Goal: Task Accomplishment & Management: Complete application form

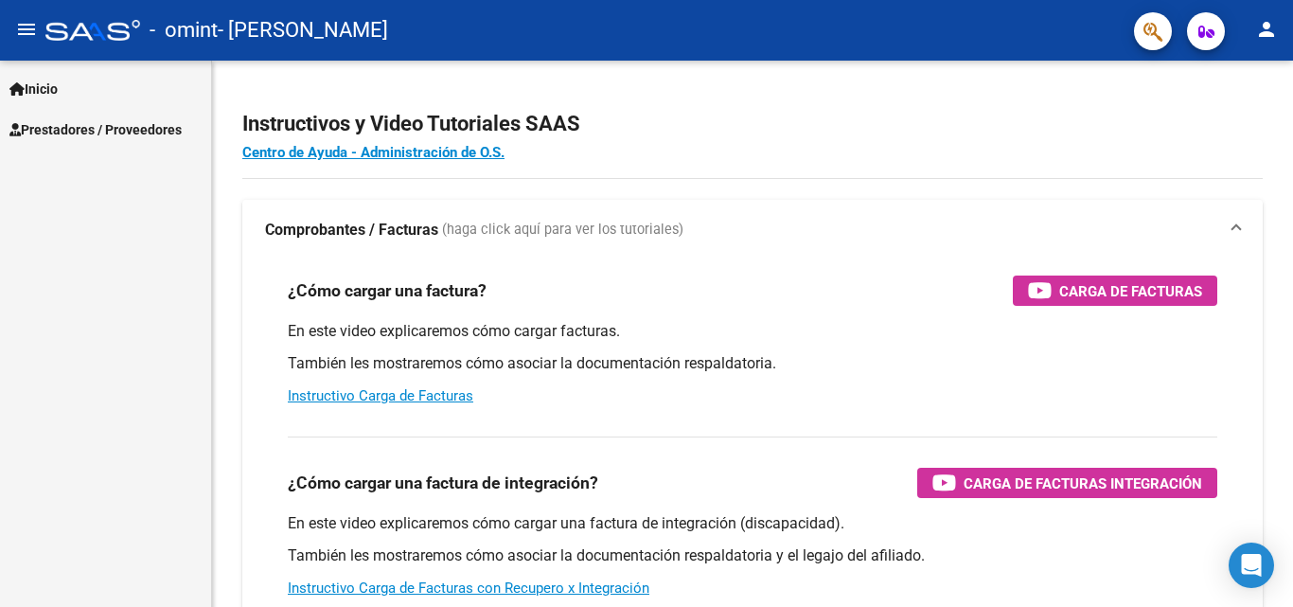
click at [121, 134] on span "Prestadores / Proveedores" at bounding box center [95, 129] width 172 height 21
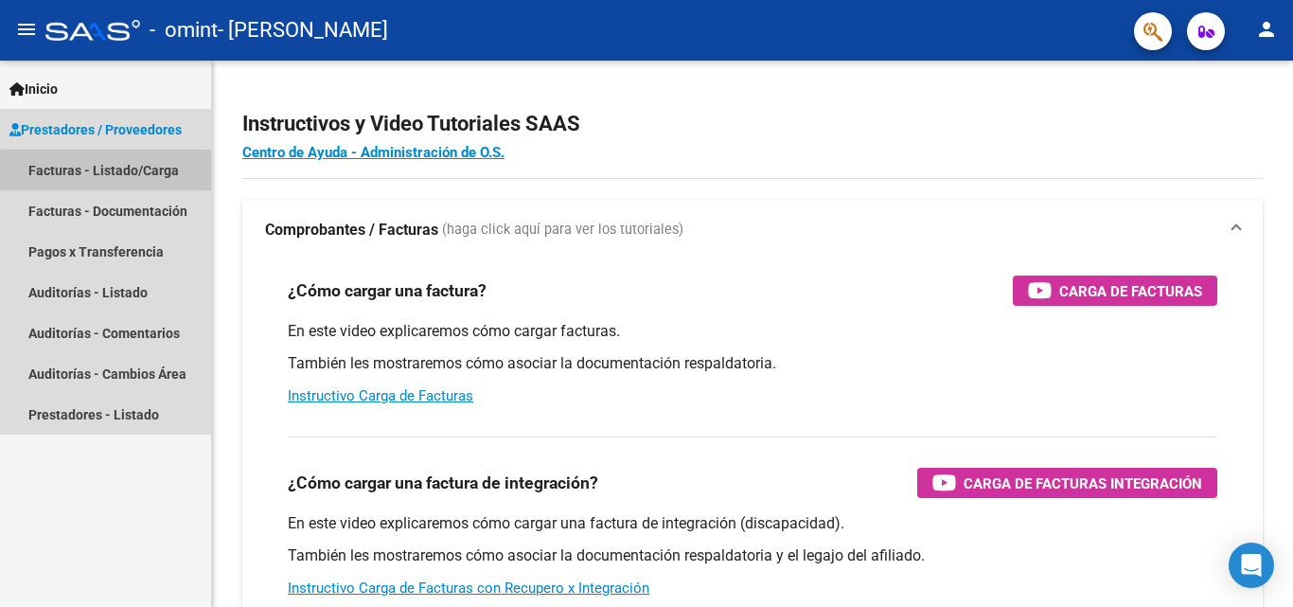
click at [106, 171] on link "Facturas - Listado/Carga" at bounding box center [105, 170] width 211 height 41
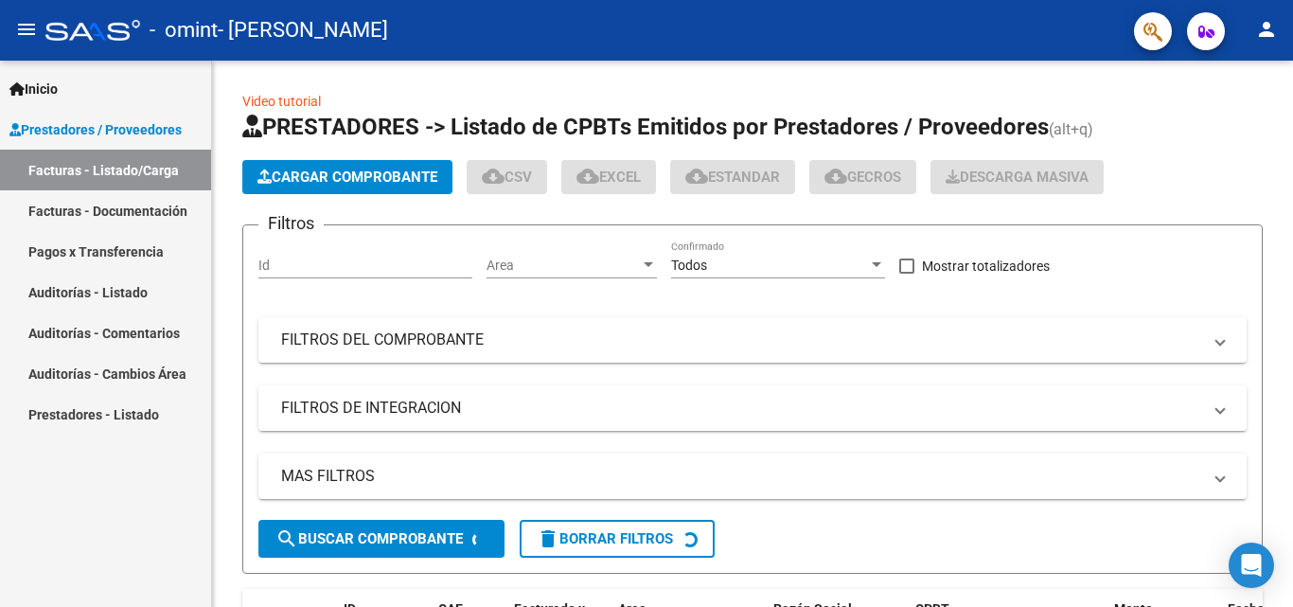
click at [97, 132] on span "Prestadores / Proveedores" at bounding box center [95, 129] width 172 height 21
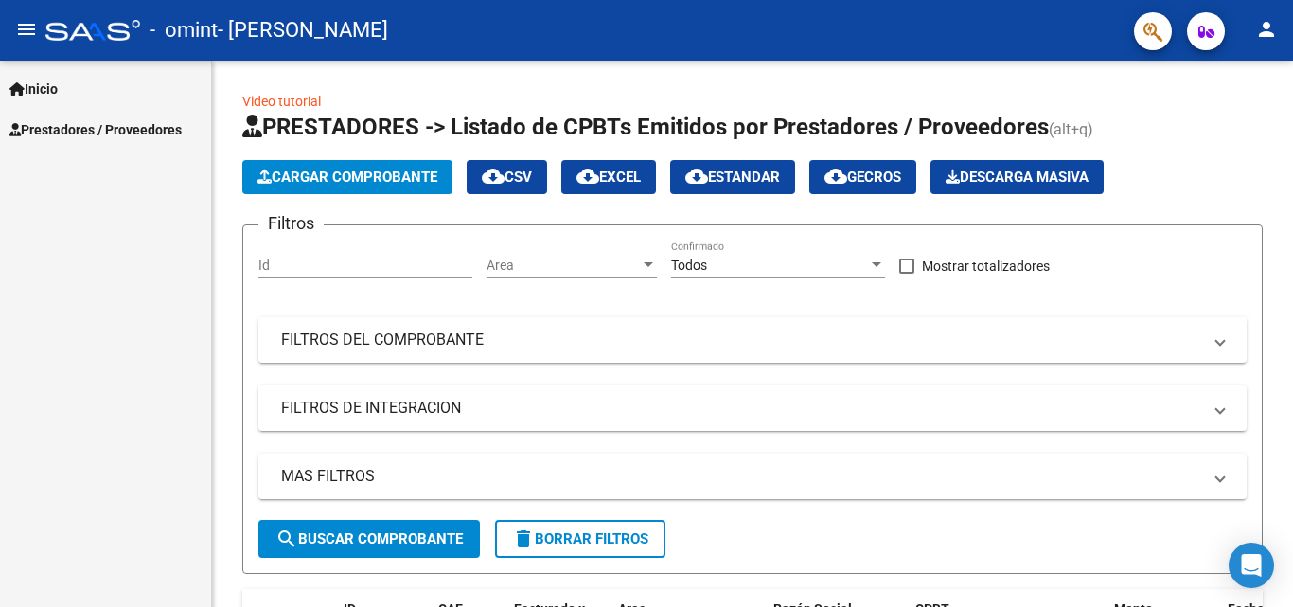
click at [100, 119] on span "Prestadores / Proveedores" at bounding box center [95, 129] width 172 height 21
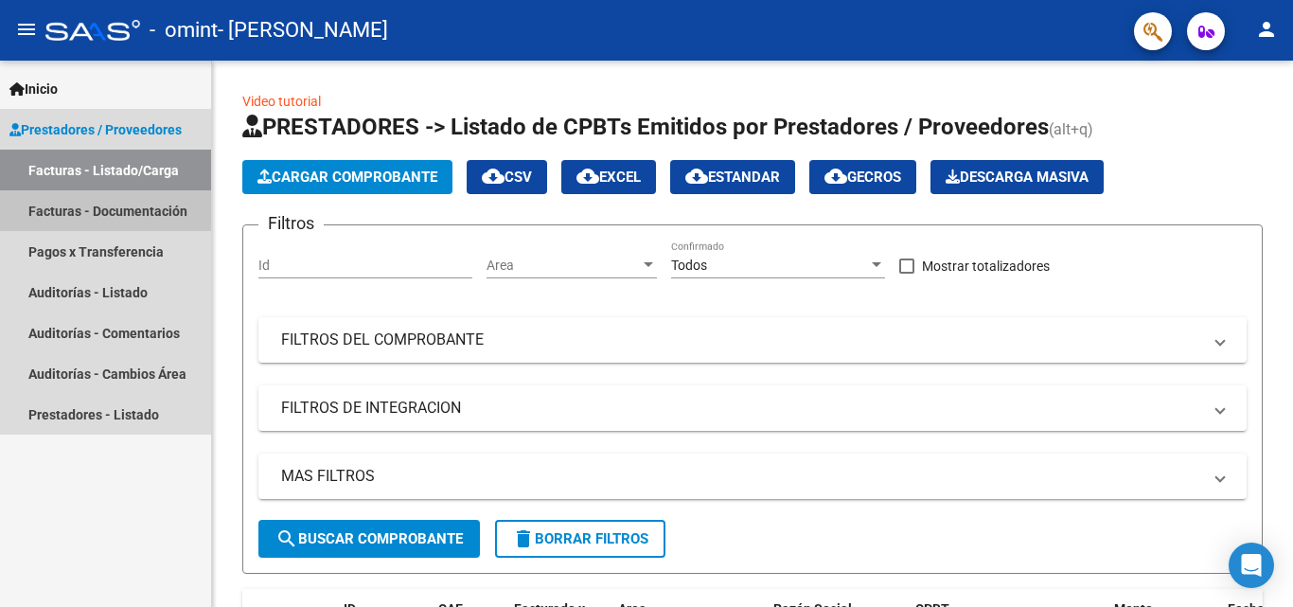
click at [100, 210] on link "Facturas - Documentación" at bounding box center [105, 210] width 211 height 41
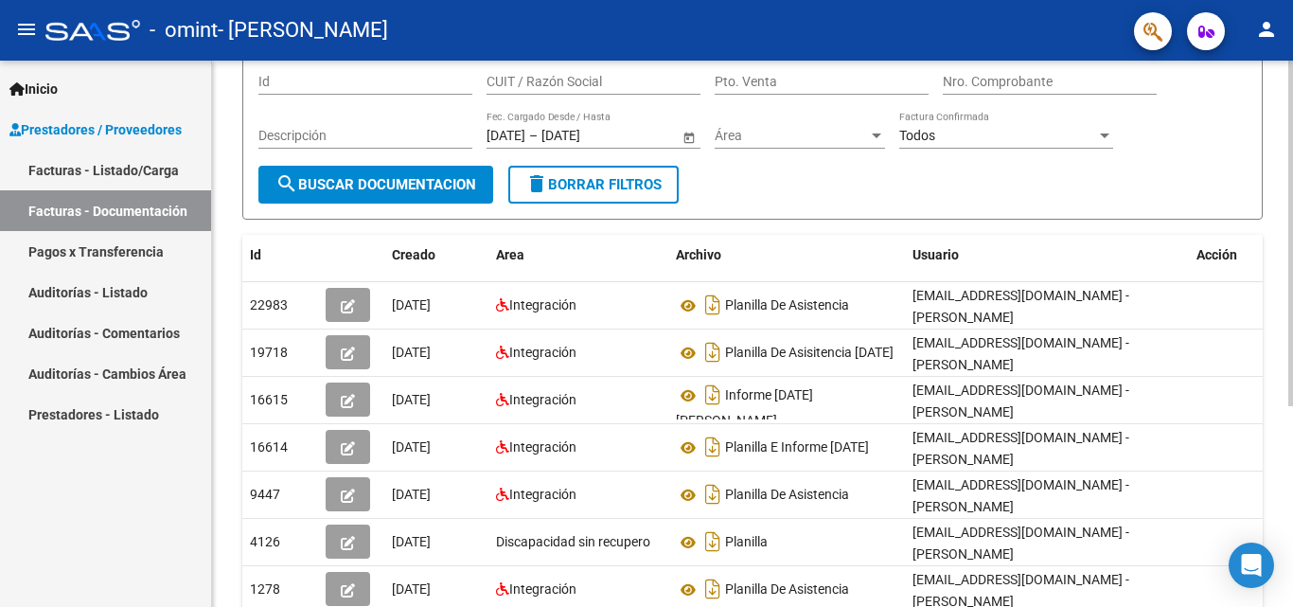
scroll to position [189, 0]
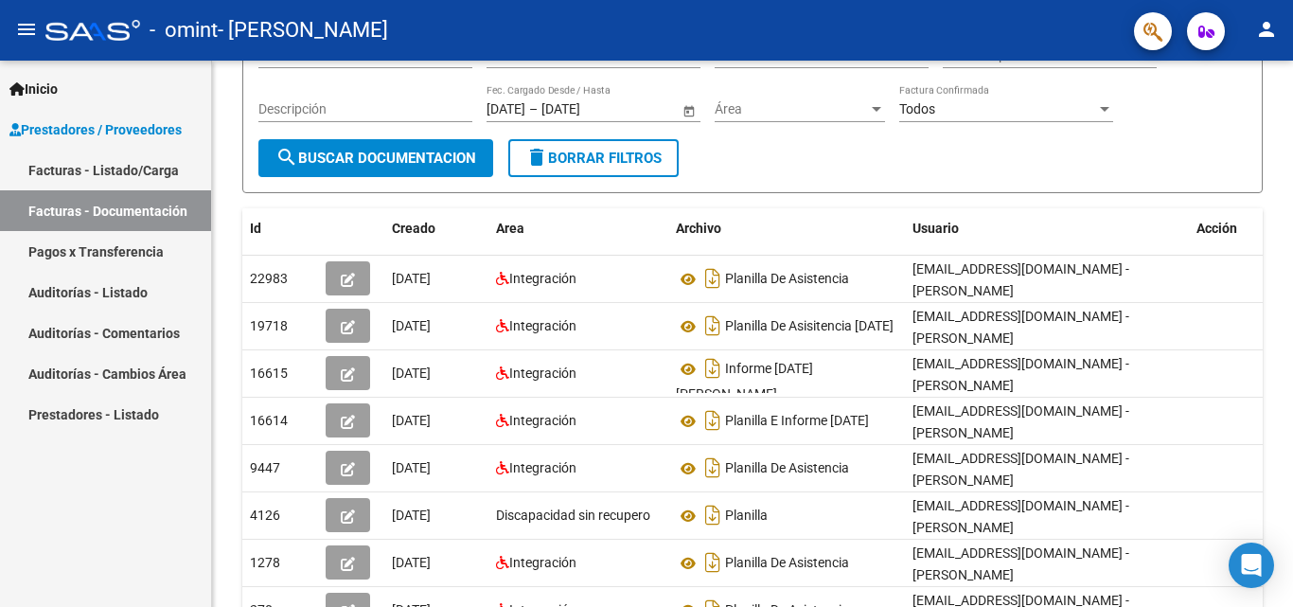
click at [132, 253] on link "Pagos x Transferencia" at bounding box center [105, 251] width 211 height 41
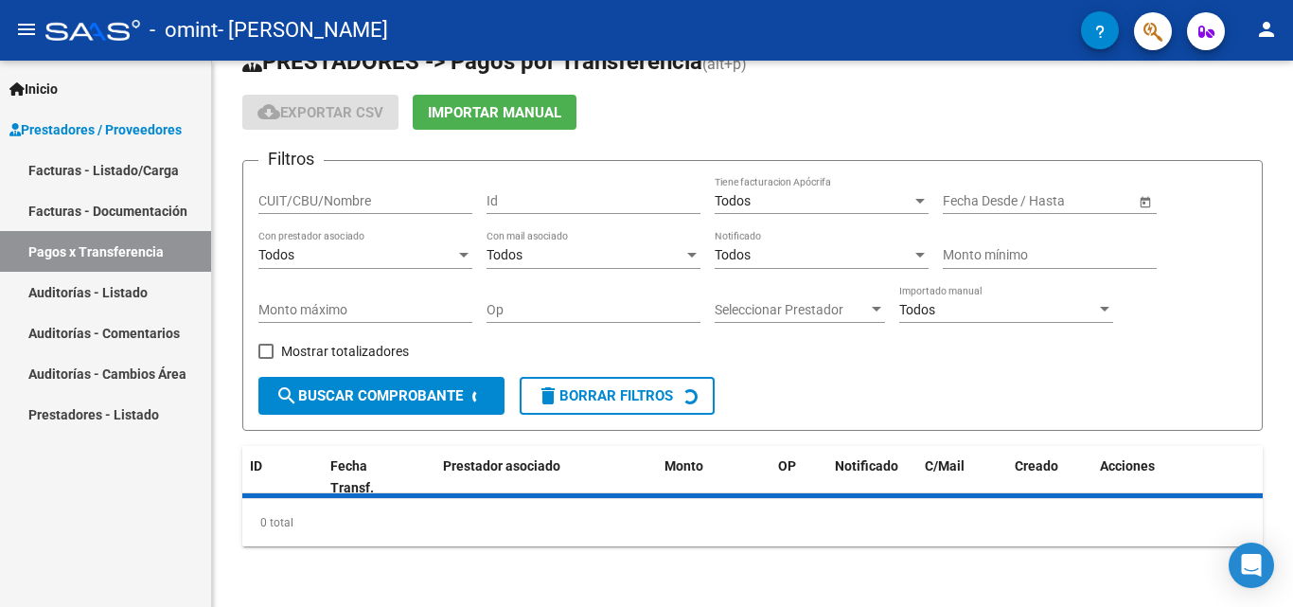
scroll to position [87, 0]
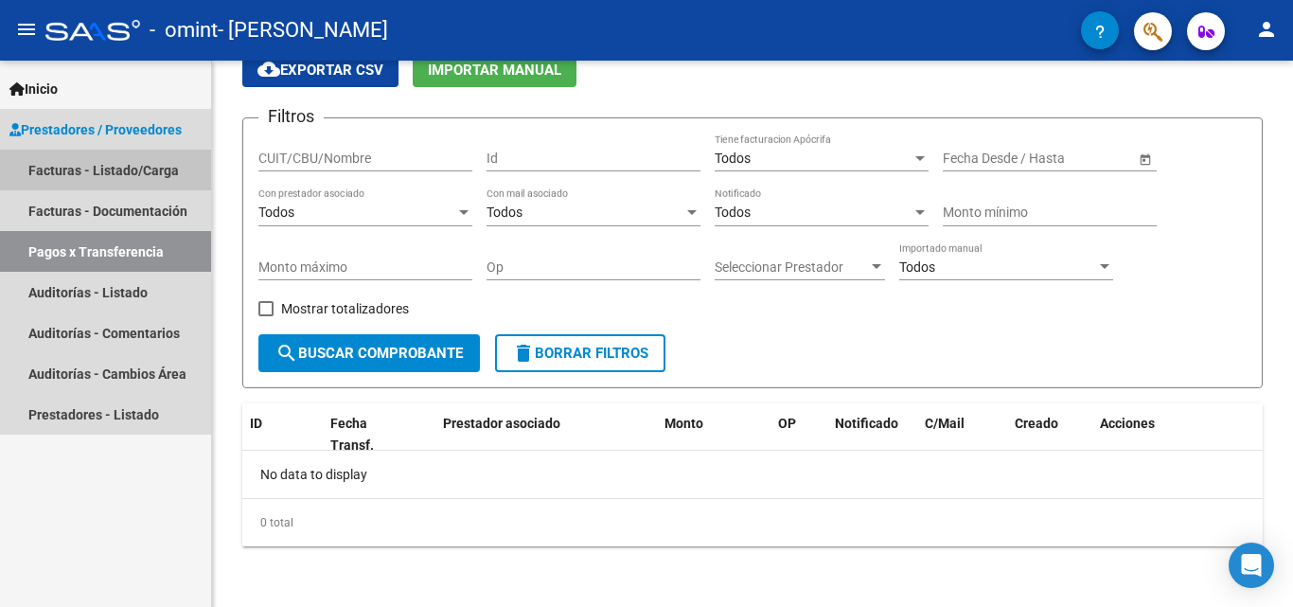
click at [111, 166] on link "Facturas - Listado/Carga" at bounding box center [105, 170] width 211 height 41
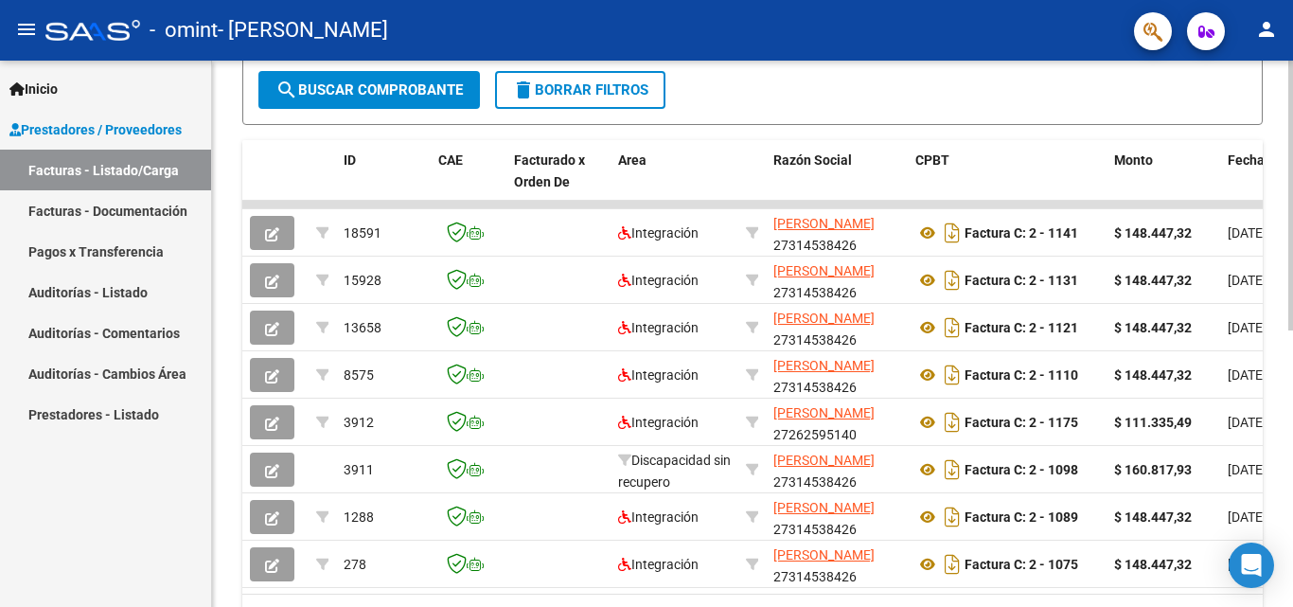
scroll to position [473, 0]
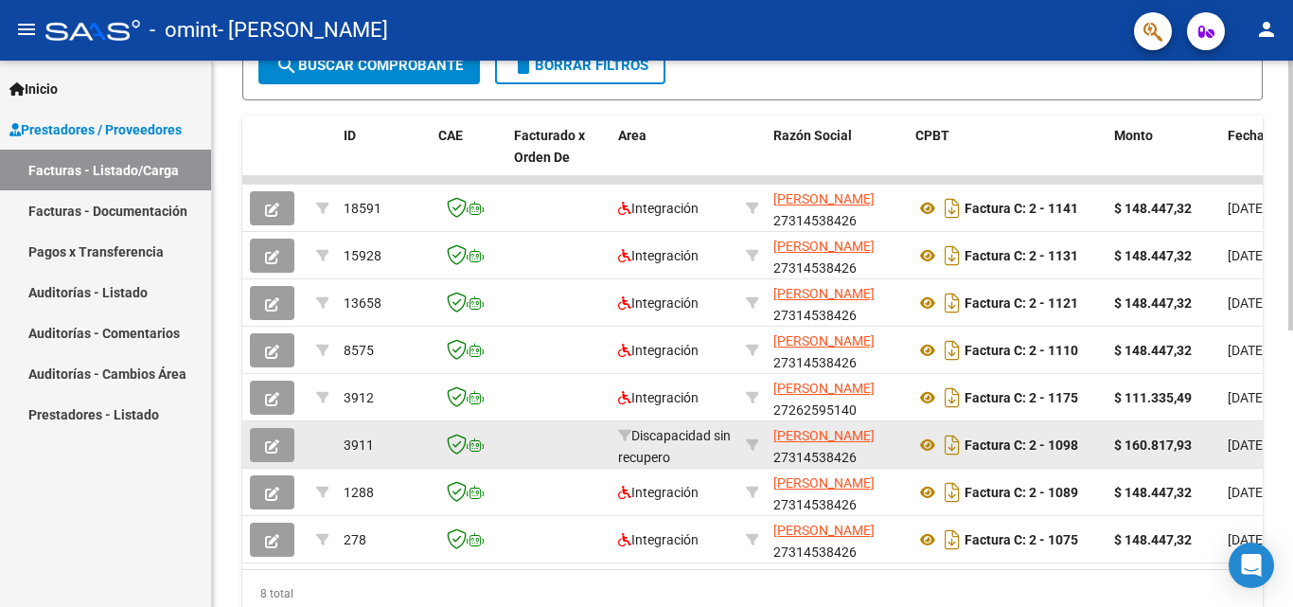
click at [268, 437] on span "button" at bounding box center [272, 444] width 14 height 17
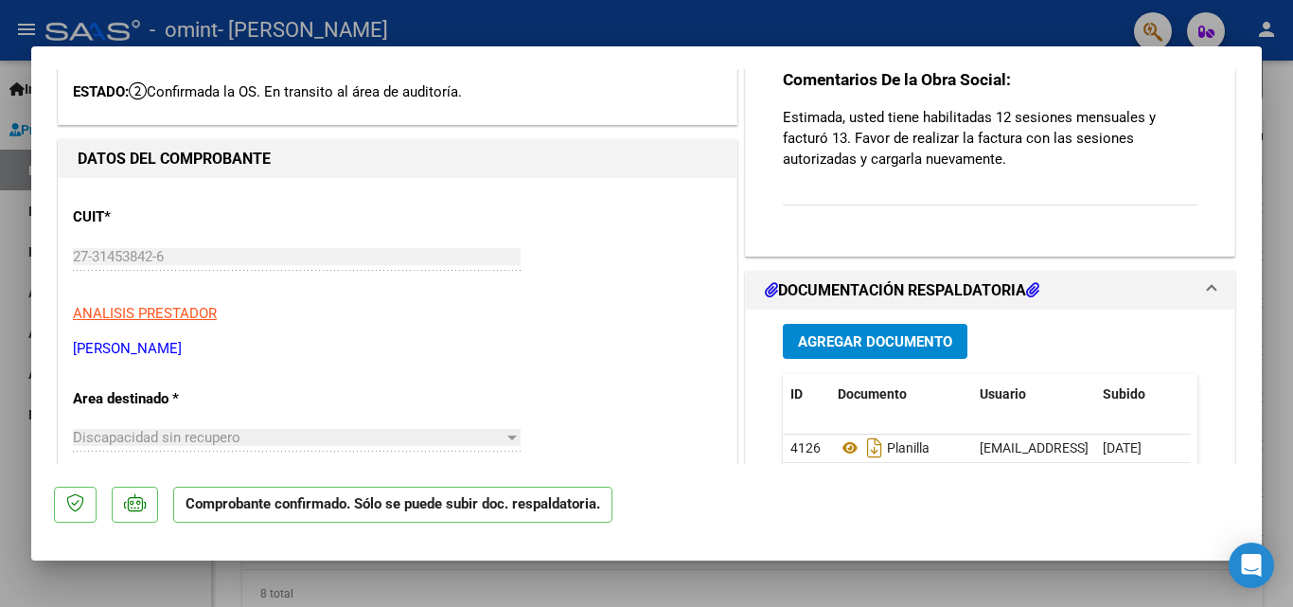
scroll to position [0, 0]
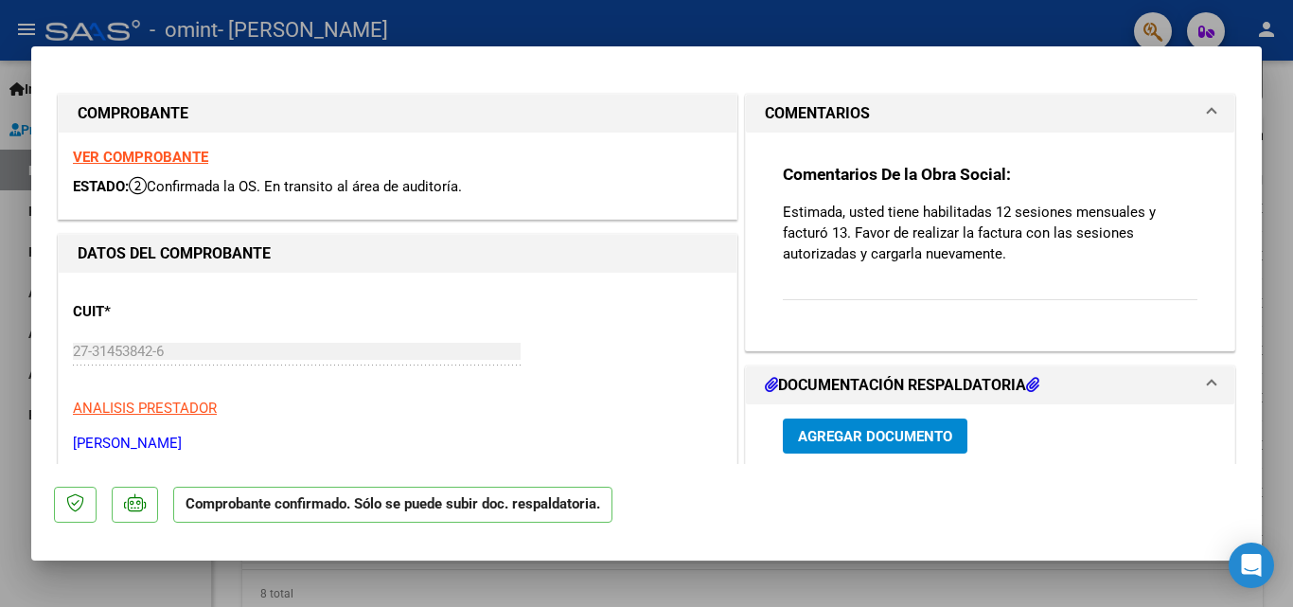
click at [632, 592] on div at bounding box center [646, 303] width 1293 height 607
type input "$ 0,00"
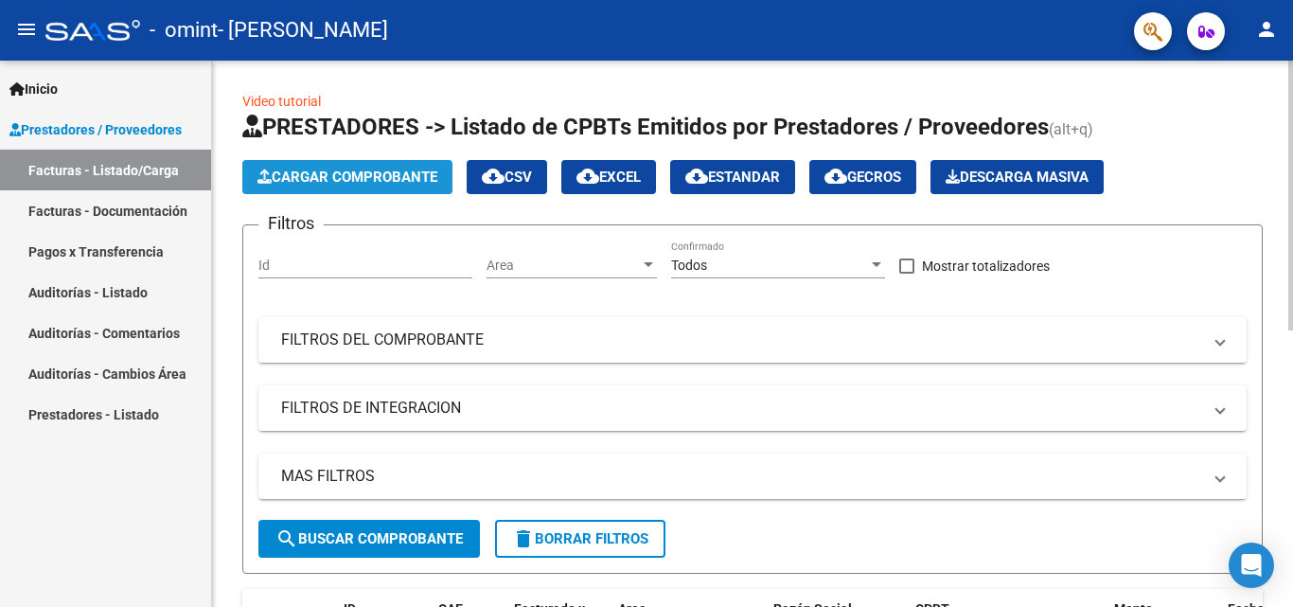
click at [372, 165] on button "Cargar Comprobante" at bounding box center [347, 177] width 210 height 34
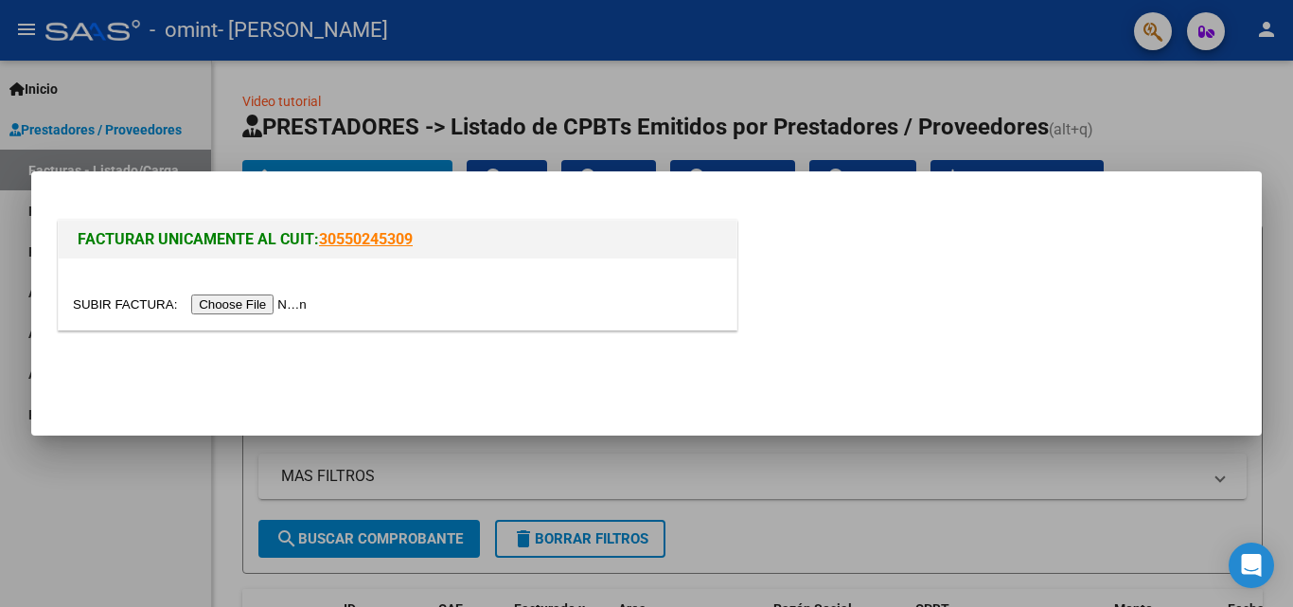
click at [212, 310] on input "file" at bounding box center [192, 304] width 239 height 20
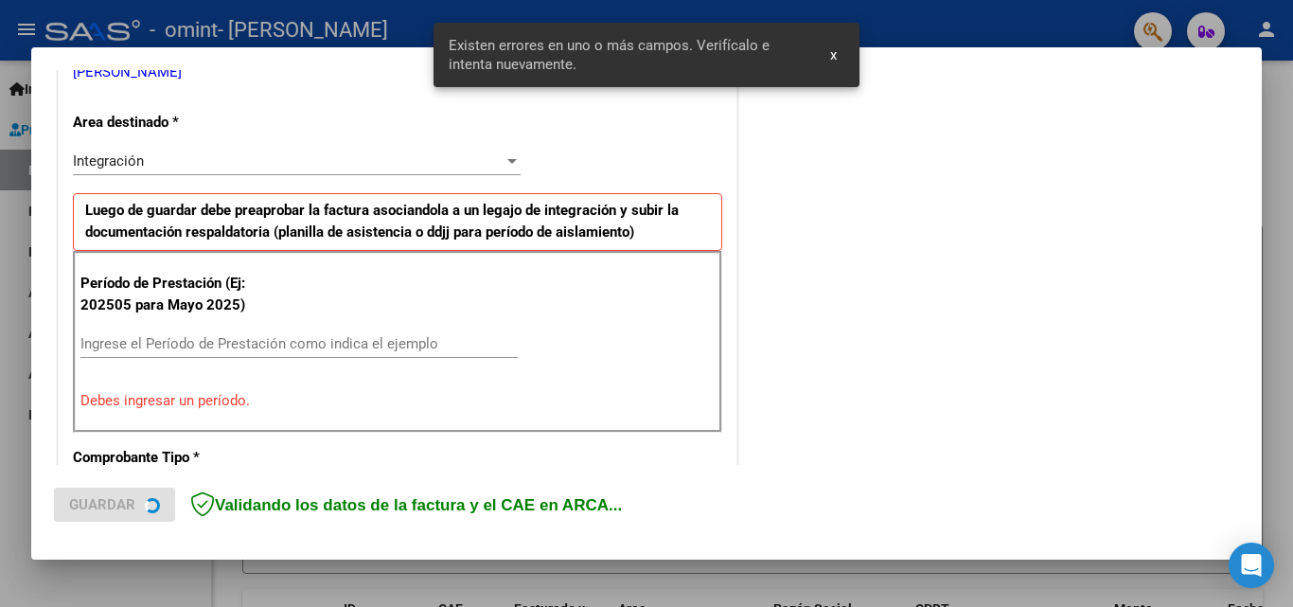
scroll to position [427, 0]
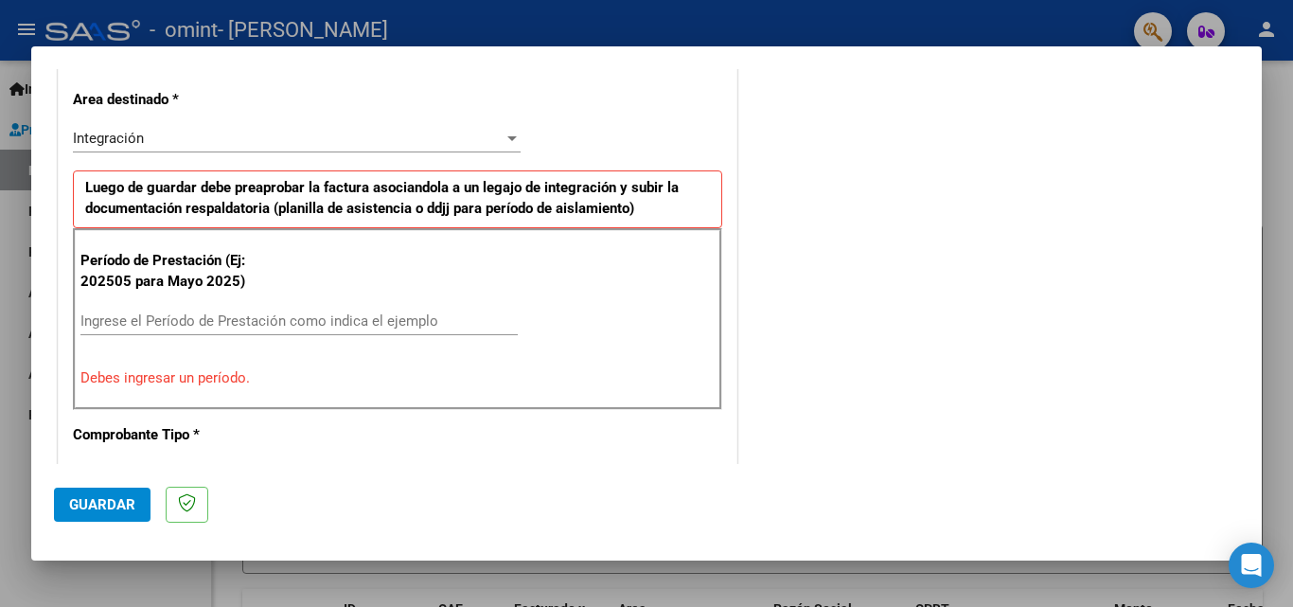
click at [175, 318] on input "Ingrese el Período de Prestación como indica el ejemplo" at bounding box center [298, 320] width 437 height 17
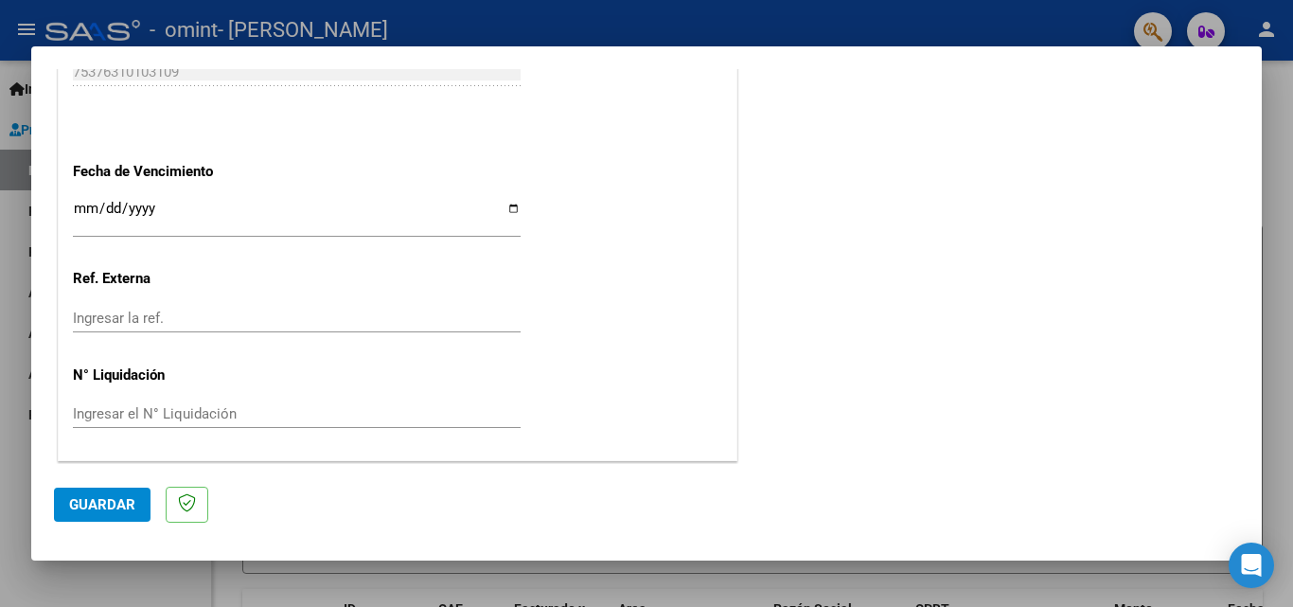
scroll to position [1271, 0]
type input "202504"
click at [206, 219] on input "Ingresar la fecha" at bounding box center [297, 215] width 448 height 30
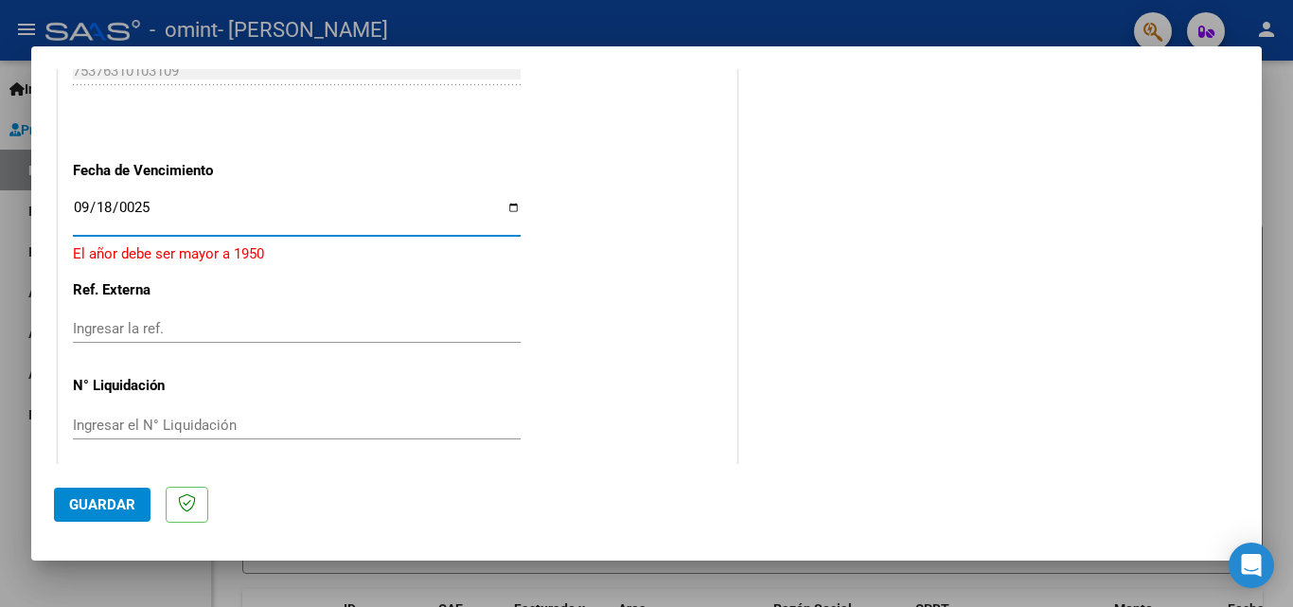
click at [240, 292] on p "Ref. Externa" at bounding box center [170, 290] width 195 height 22
click at [185, 206] on input "0025-09-18" at bounding box center [297, 215] width 448 height 30
click at [136, 206] on input "0025-09-18" at bounding box center [297, 215] width 448 height 30
type input "[DATE]"
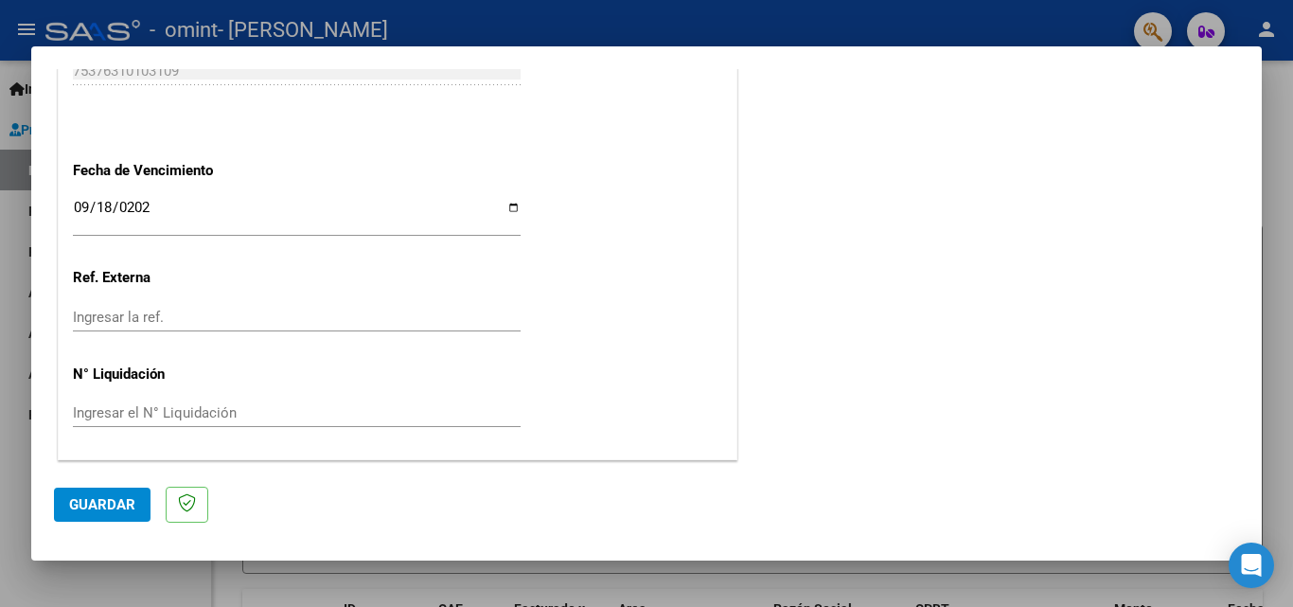
click at [117, 502] on span "Guardar" at bounding box center [102, 504] width 66 height 17
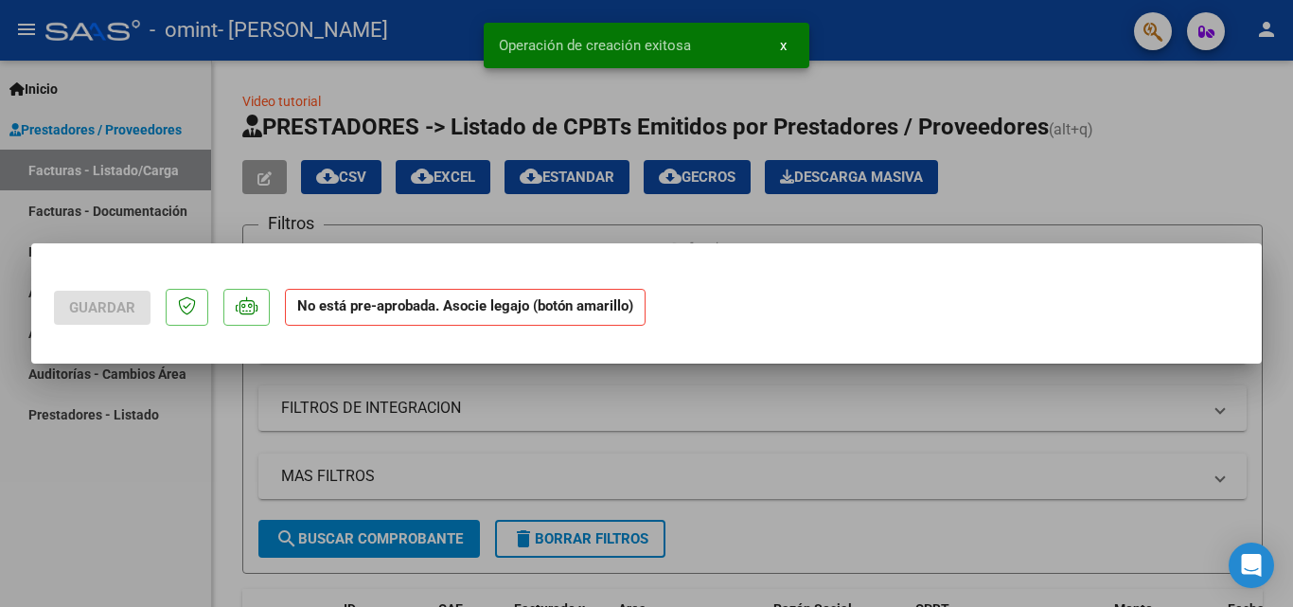
scroll to position [0, 0]
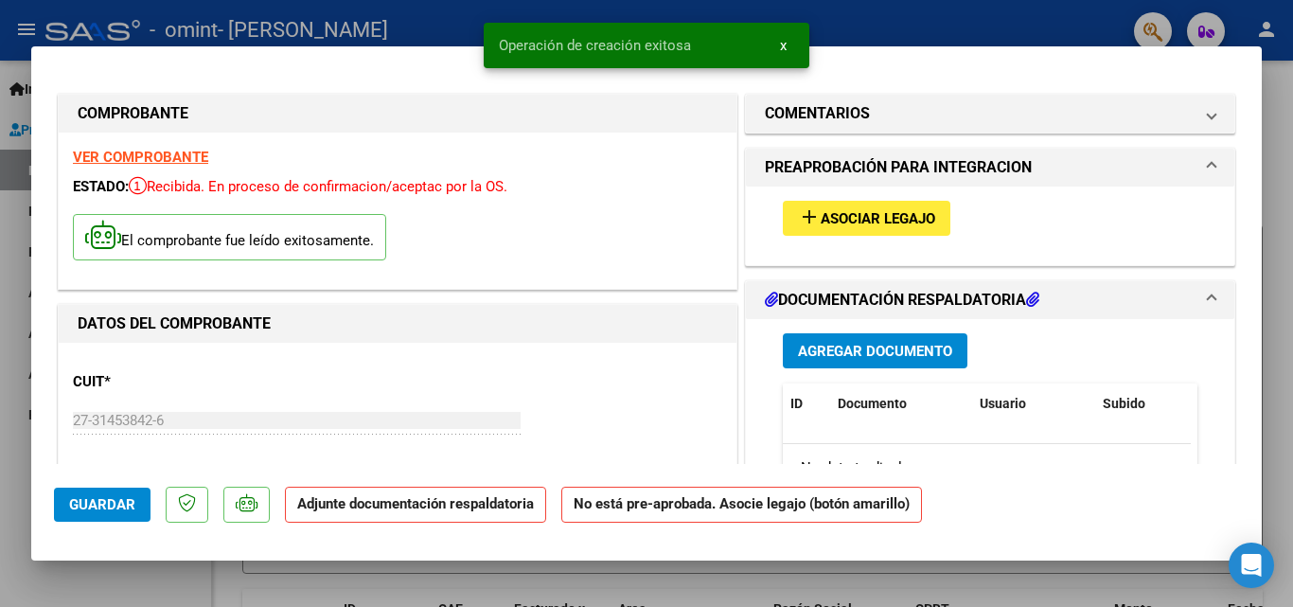
click at [893, 199] on div "add Asociar Legajo" at bounding box center [989, 217] width 443 height 63
click at [892, 215] on span "Asociar Legajo" at bounding box center [878, 218] width 115 height 17
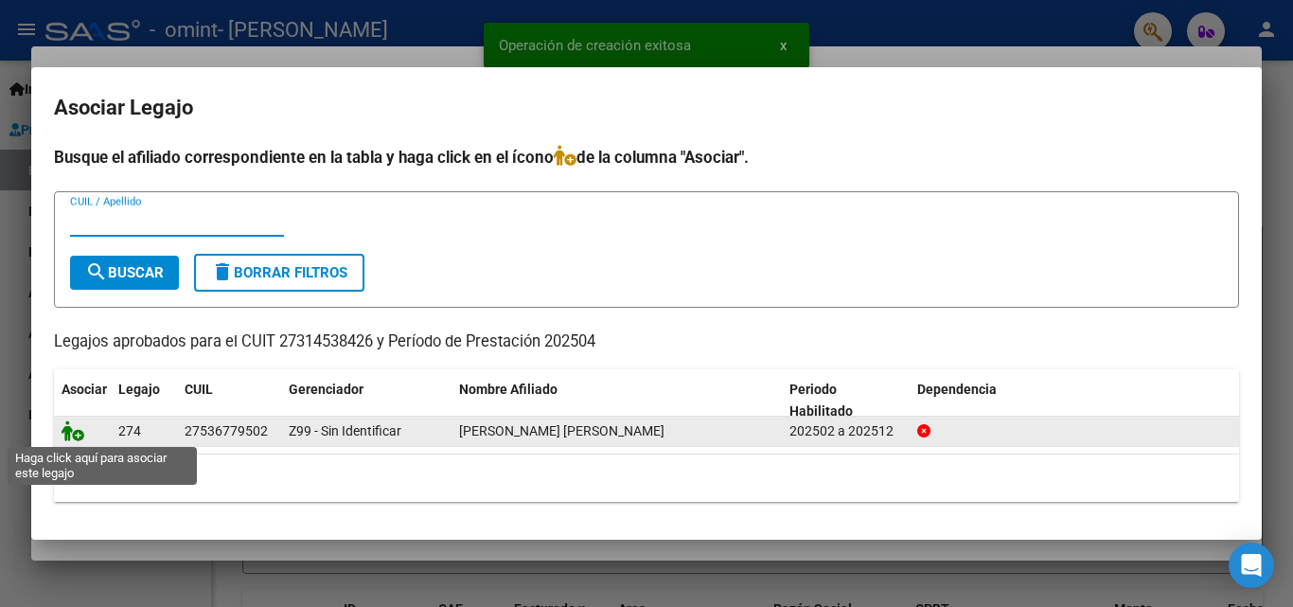
click at [71, 433] on icon at bounding box center [73, 430] width 23 height 21
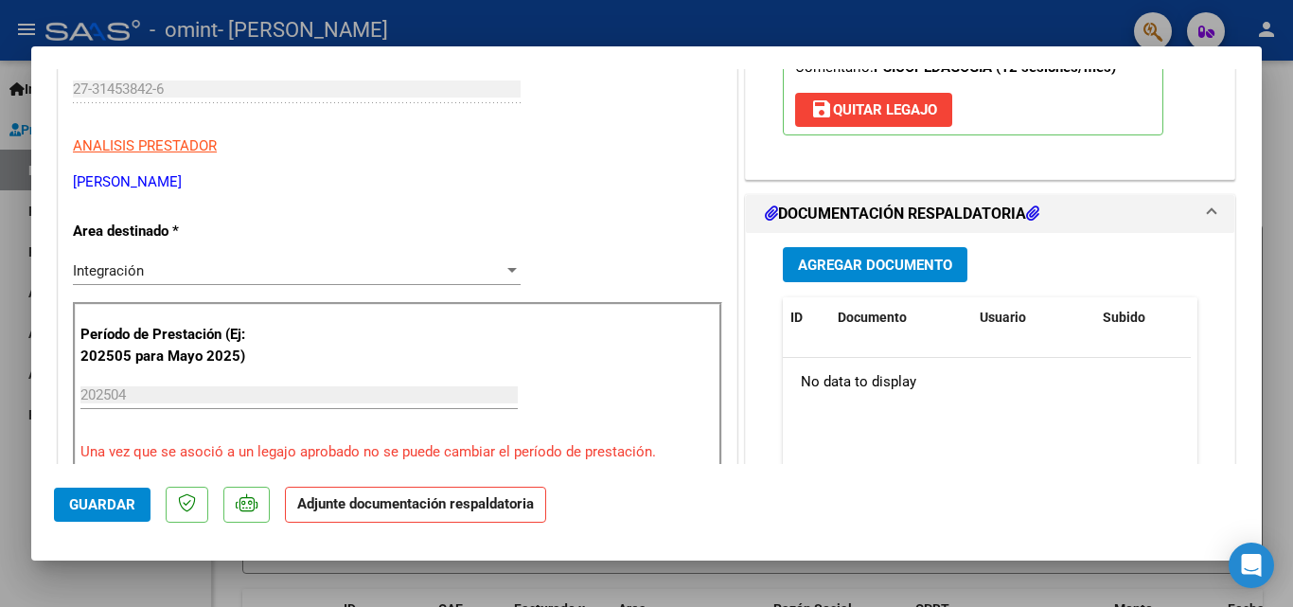
scroll to position [379, 0]
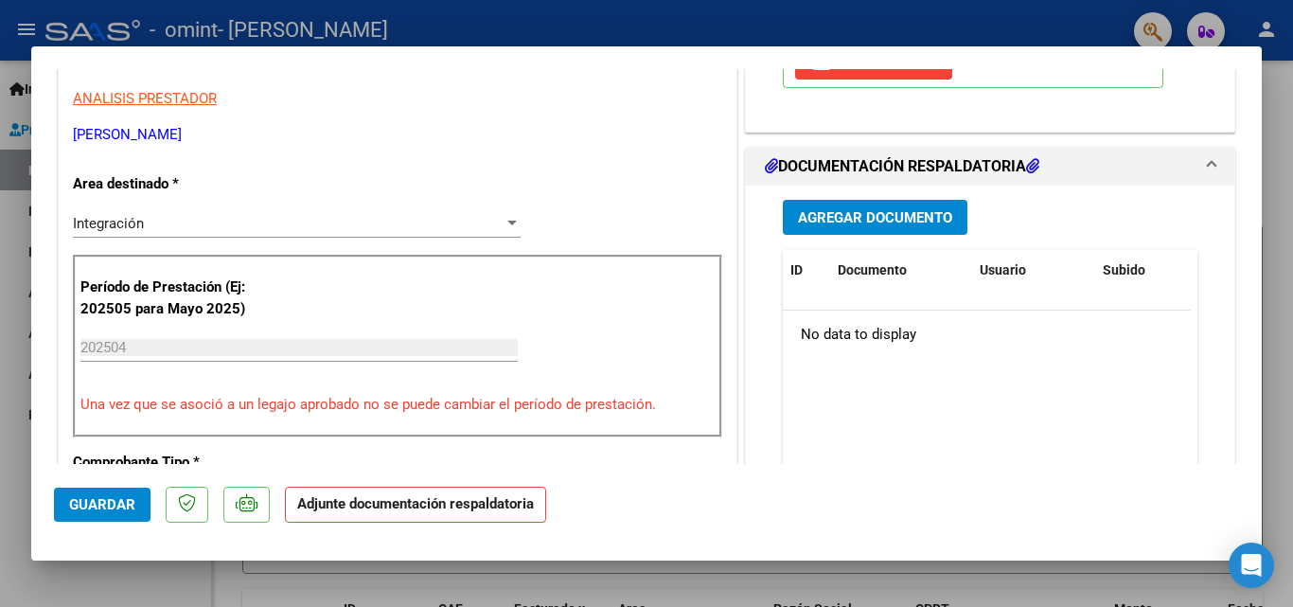
click at [853, 223] on span "Agregar Documento" at bounding box center [875, 217] width 154 height 17
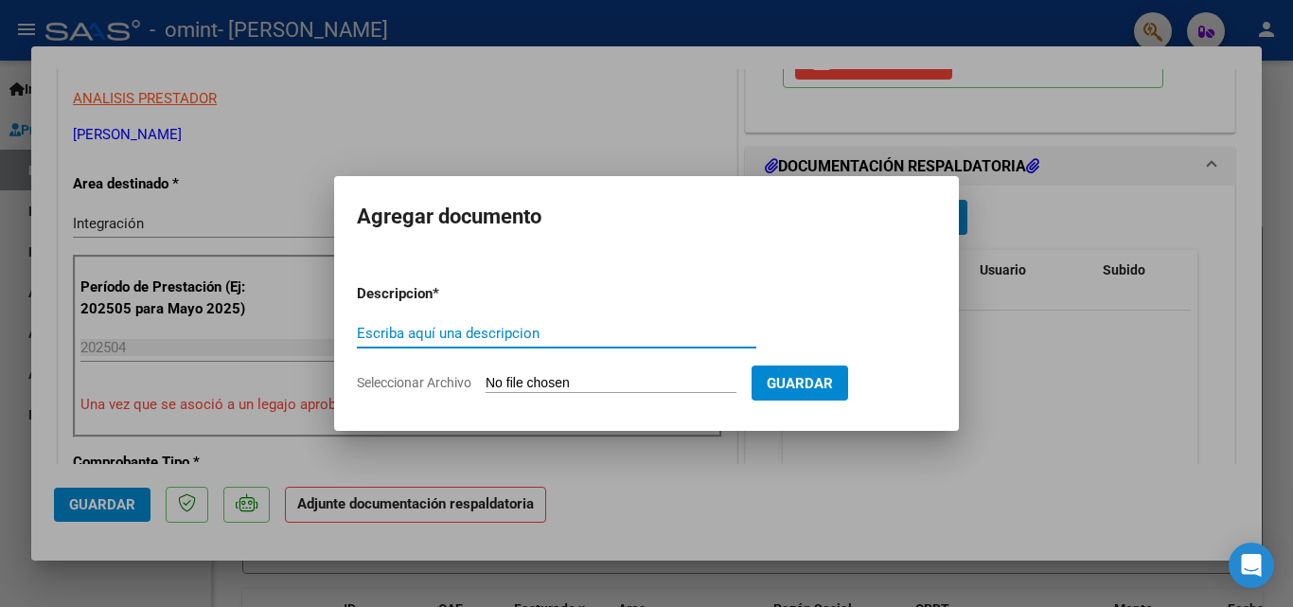
type input "O"
type input "Planilla de asistencia"
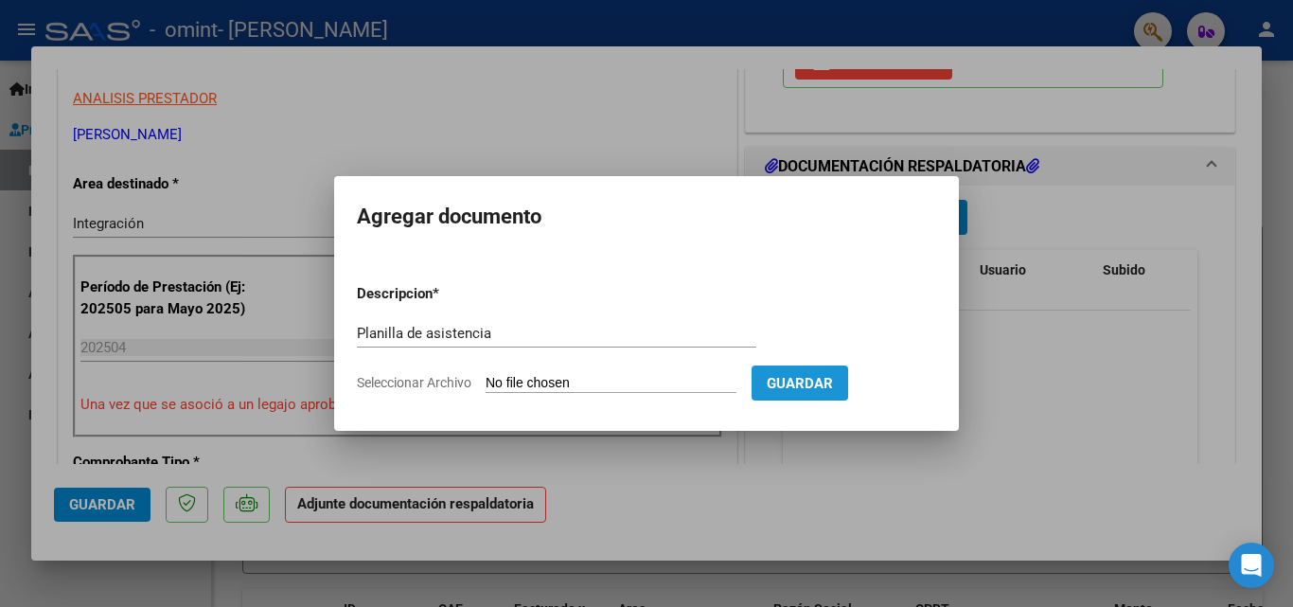
click at [833, 379] on span "Guardar" at bounding box center [800, 383] width 66 height 17
click at [581, 377] on input "Seleccionar Archivo" at bounding box center [611, 384] width 251 height 18
type input "C:\fakepath\Planilla [PERSON_NAME][DATE].pdf"
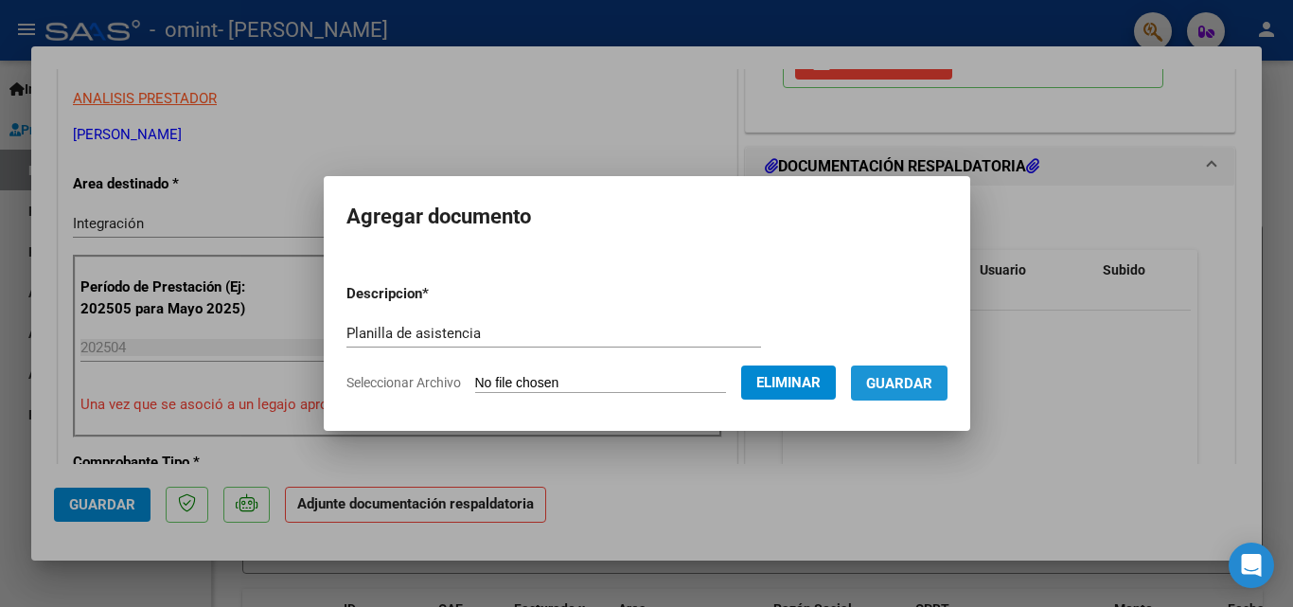
click at [920, 380] on span "Guardar" at bounding box center [899, 383] width 66 height 17
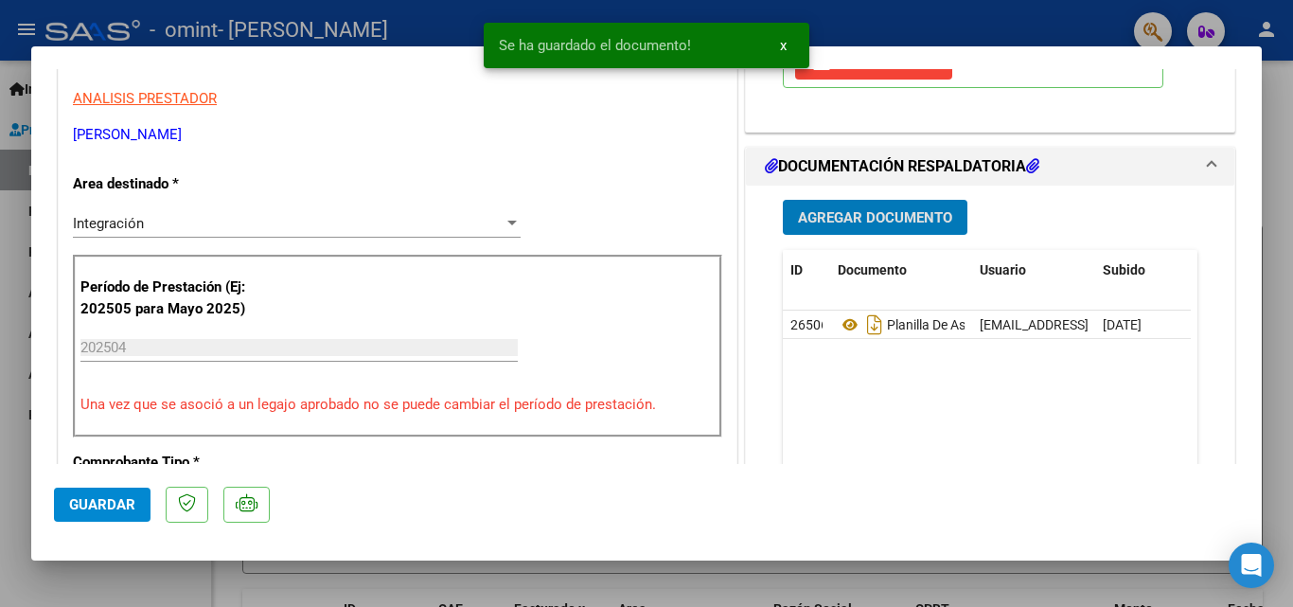
click at [1292, 266] on div at bounding box center [646, 303] width 1293 height 607
type input "$ 0,00"
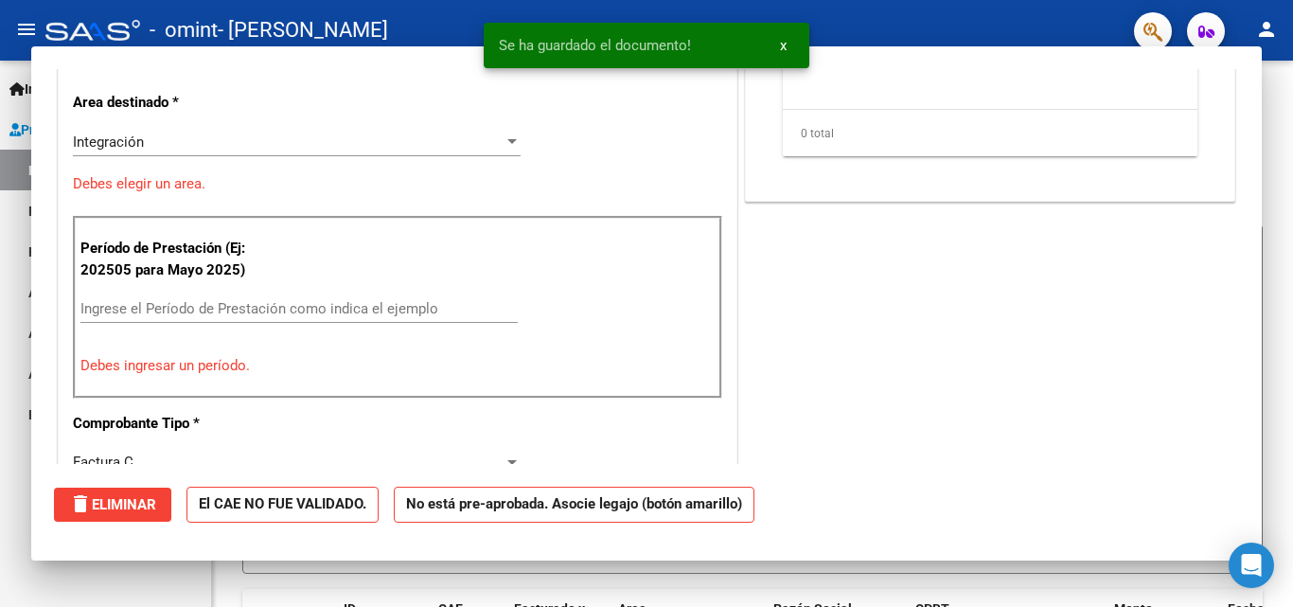
scroll to position [321, 0]
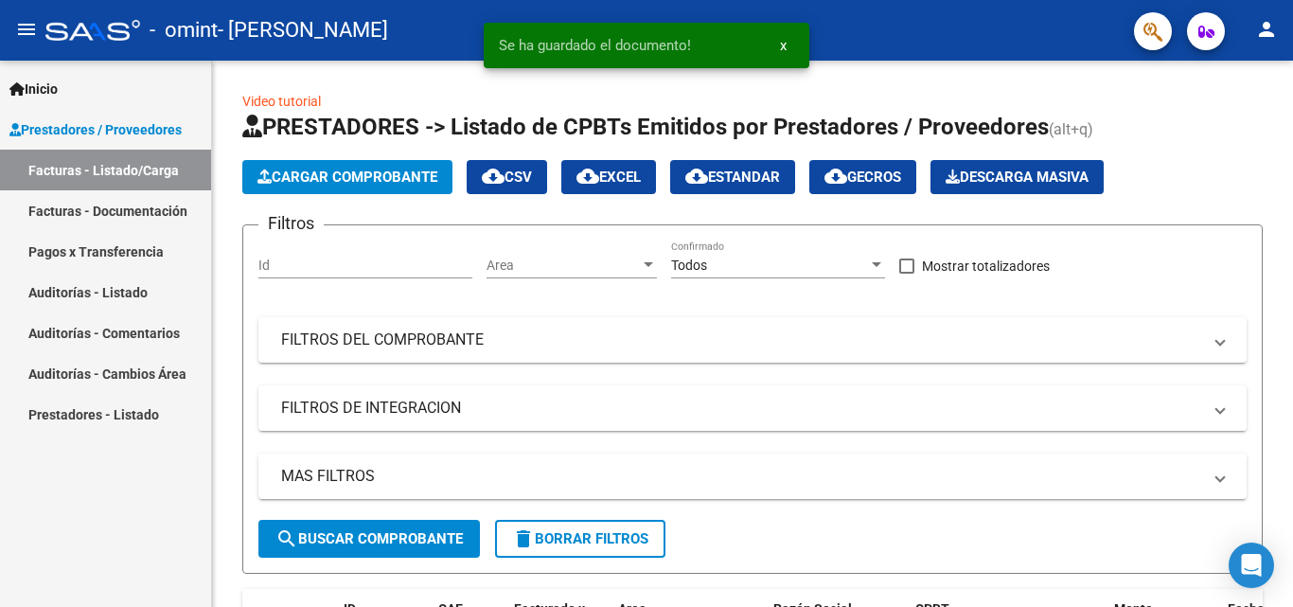
click at [149, 253] on link "Pagos x Transferencia" at bounding box center [105, 251] width 211 height 41
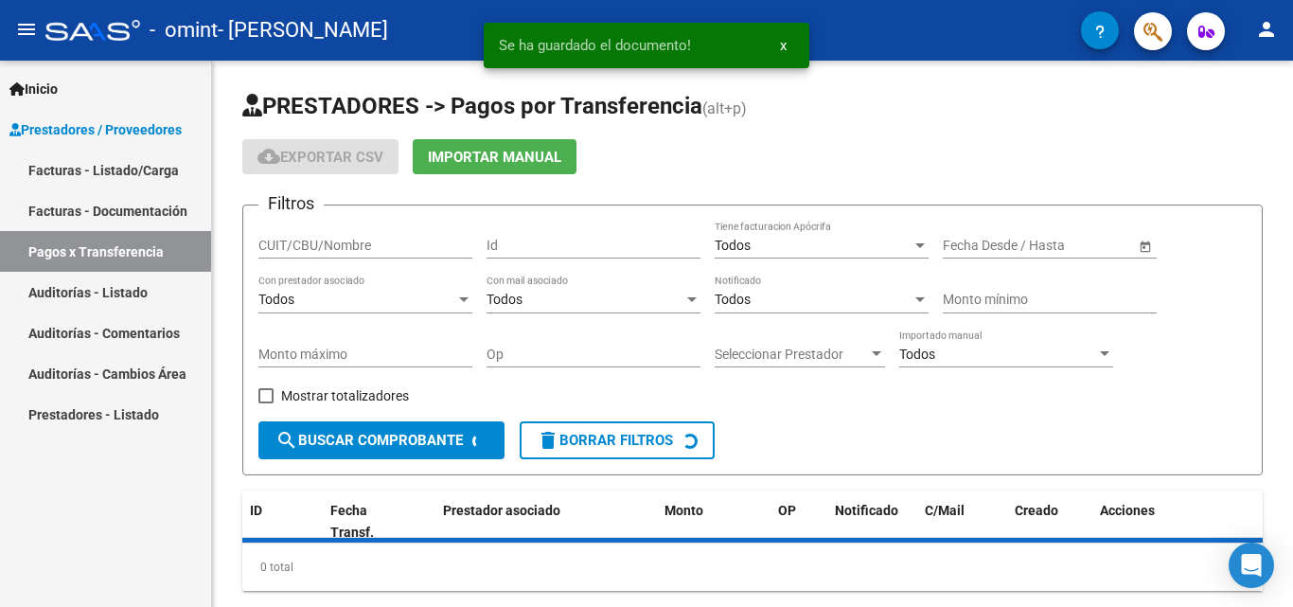
click at [126, 284] on link "Auditorías - Listado" at bounding box center [105, 292] width 211 height 41
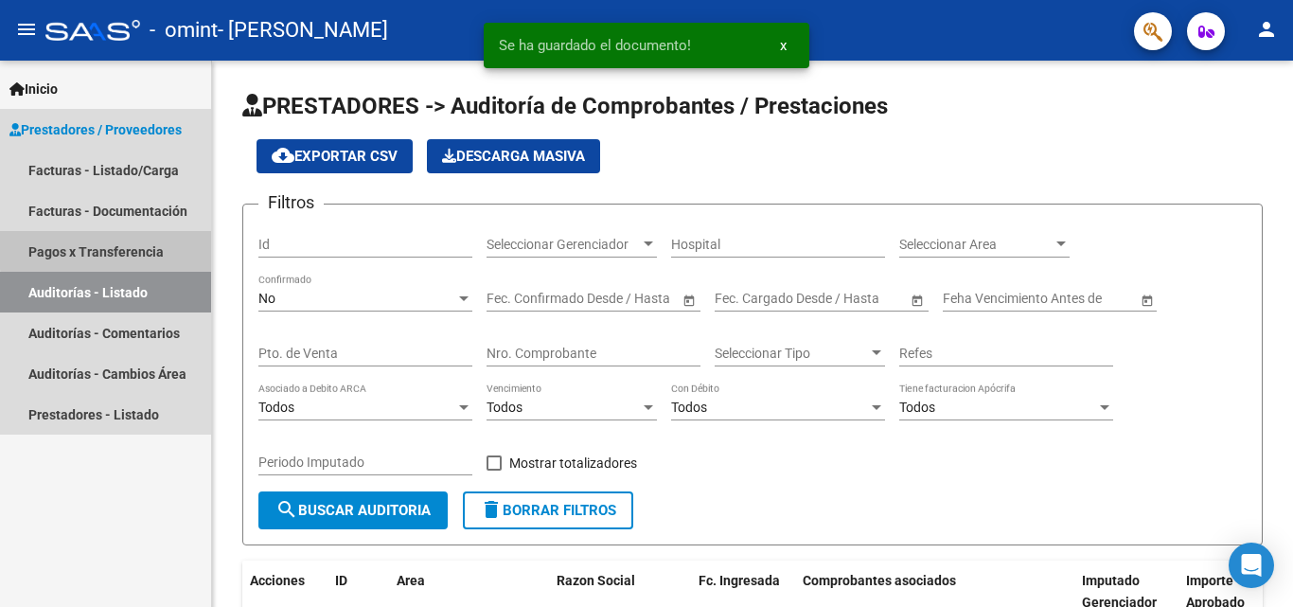
click at [130, 248] on link "Pagos x Transferencia" at bounding box center [105, 251] width 211 height 41
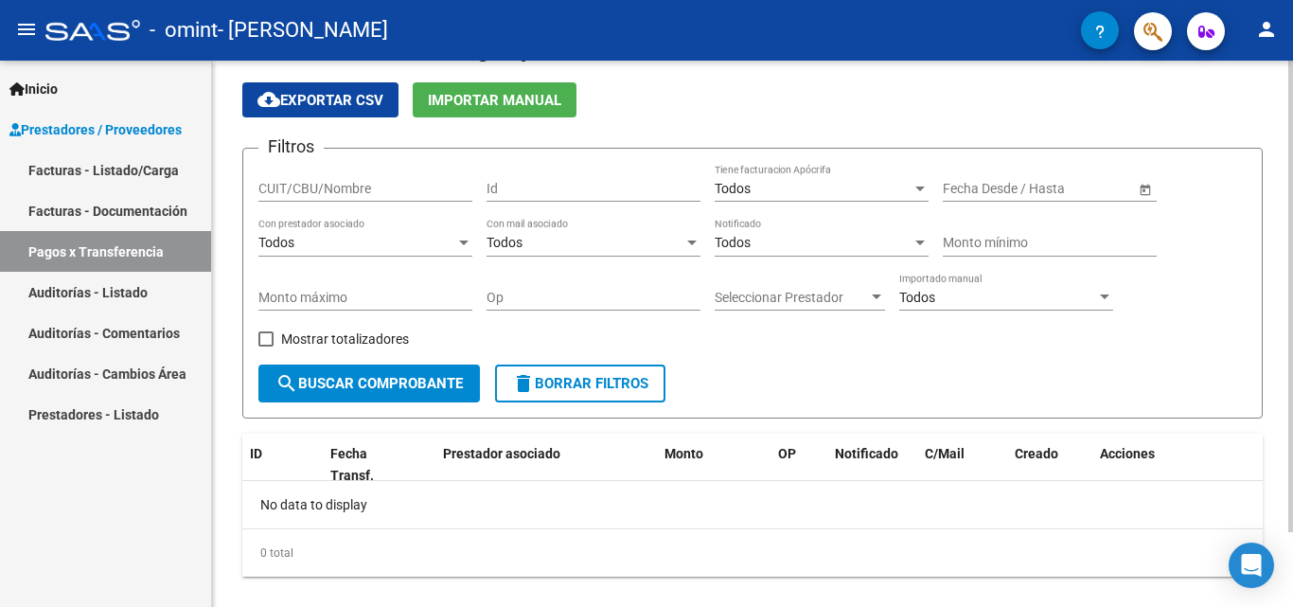
scroll to position [87, 0]
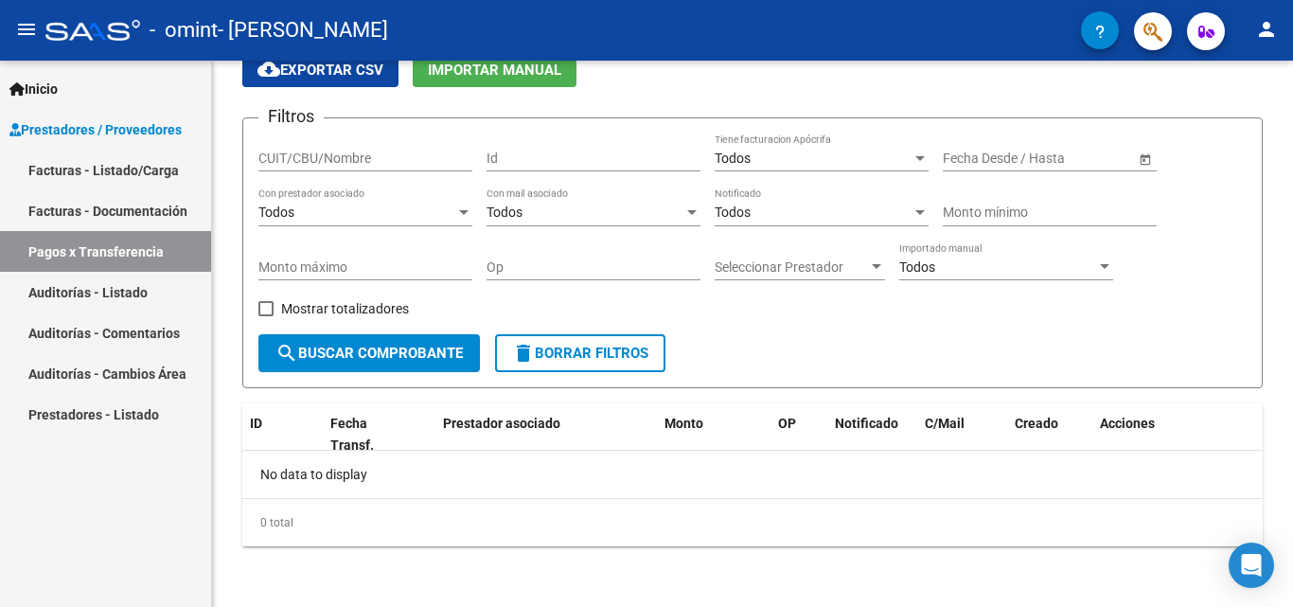
click at [39, 209] on link "Facturas - Documentación" at bounding box center [105, 210] width 211 height 41
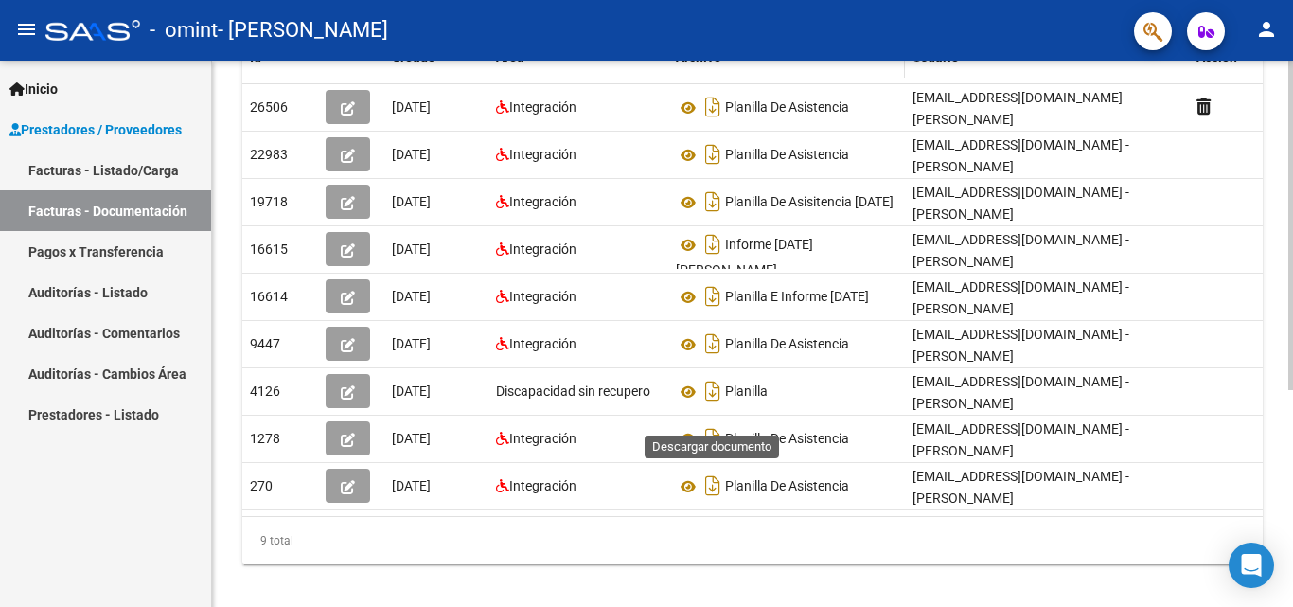
scroll to position [266, 0]
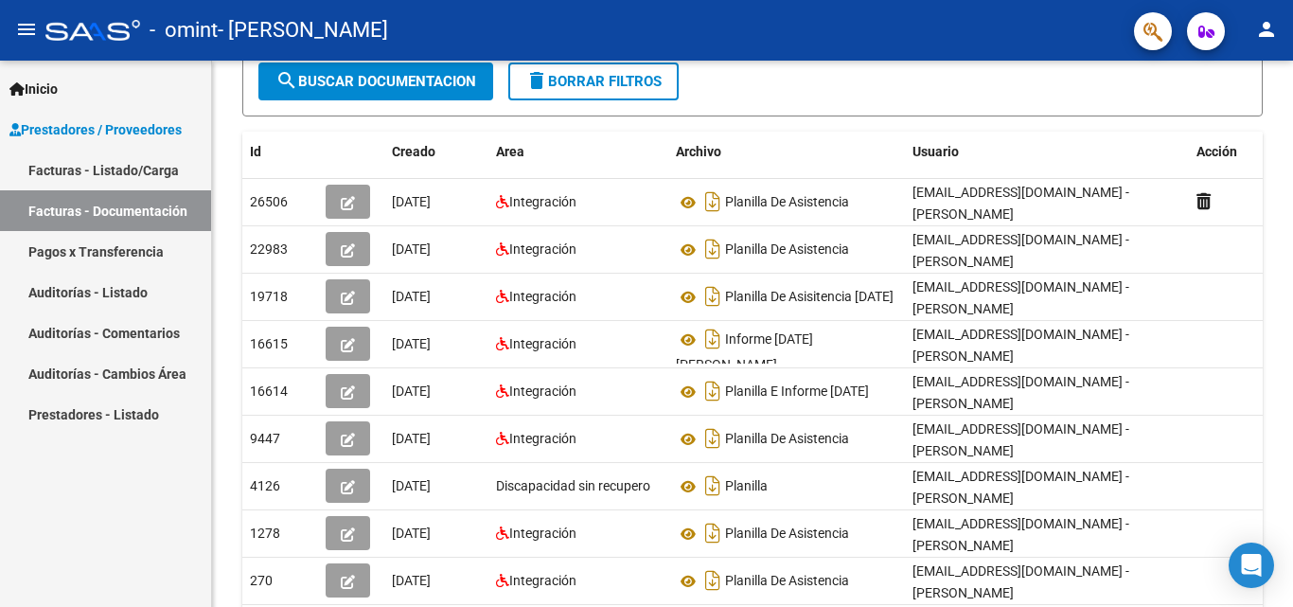
click at [133, 178] on link "Facturas - Listado/Carga" at bounding box center [105, 170] width 211 height 41
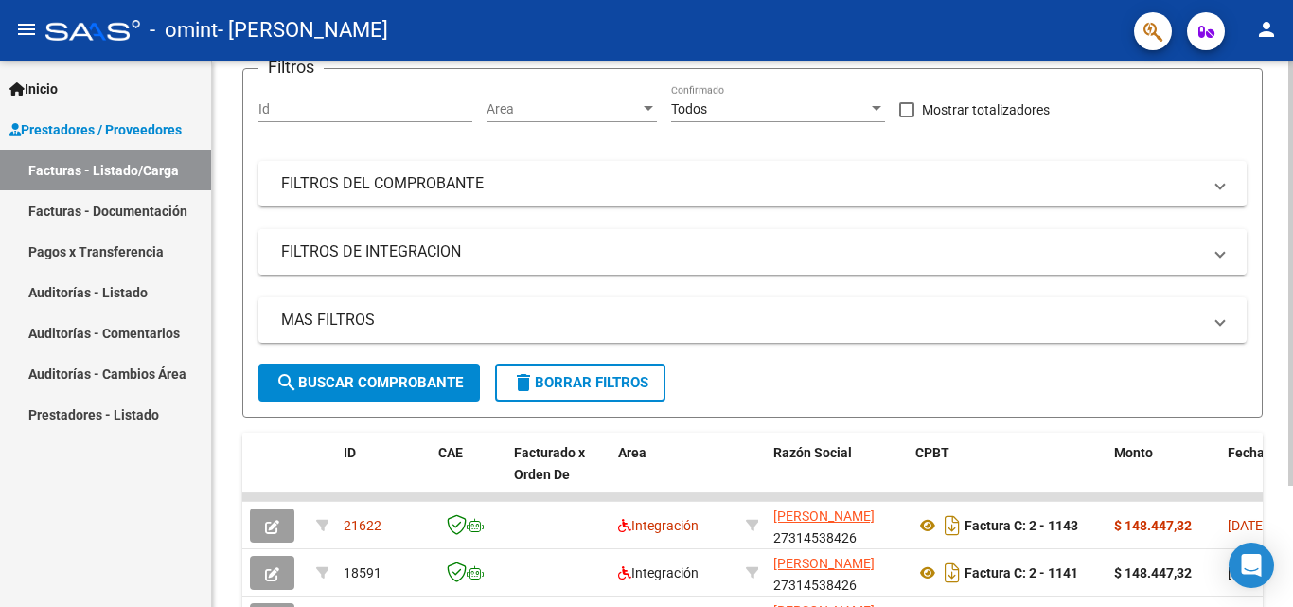
scroll to position [266, 0]
